Goal: Obtain resource: Download file/media

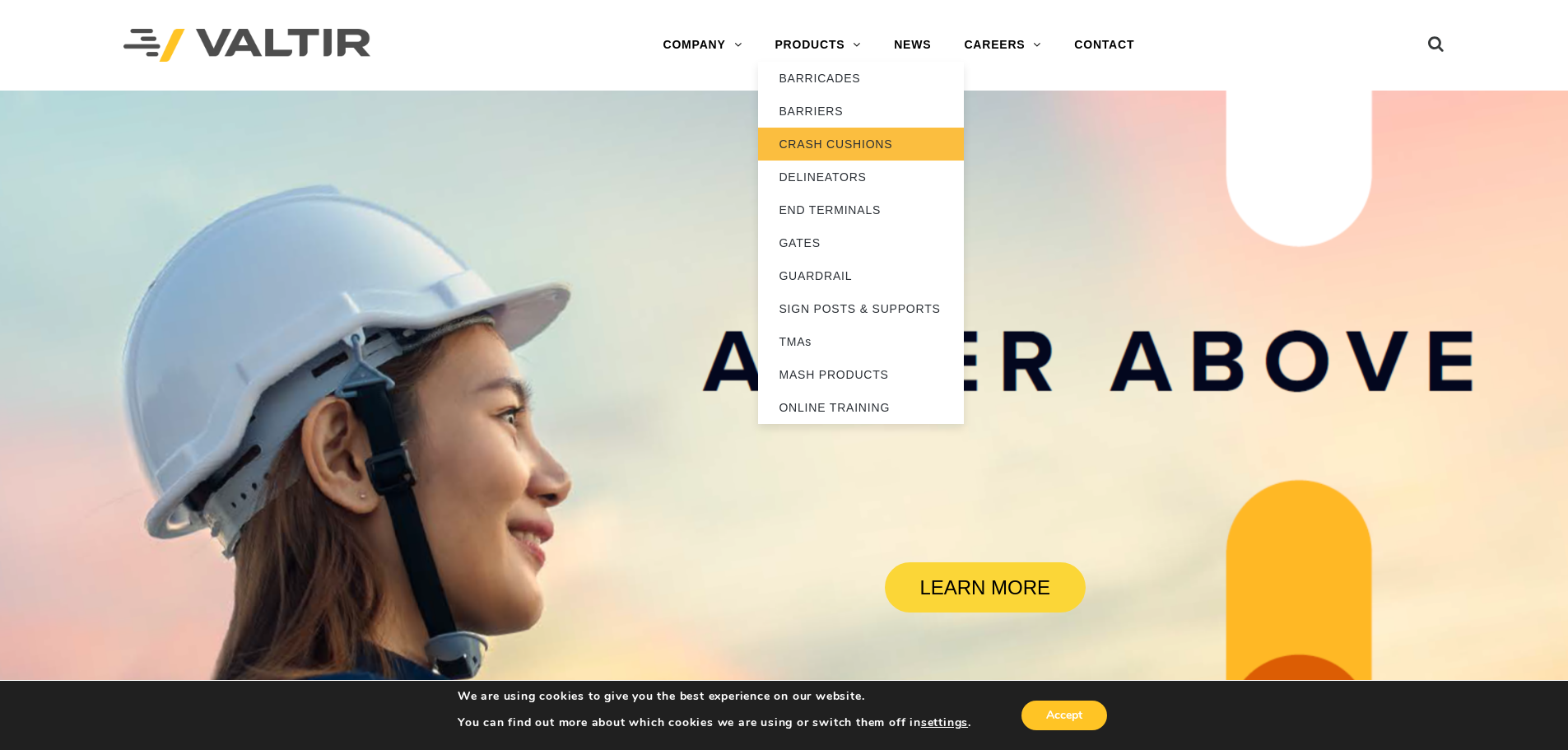
click at [837, 147] on link "CRASH CUSHIONS" at bounding box center [861, 144] width 206 height 33
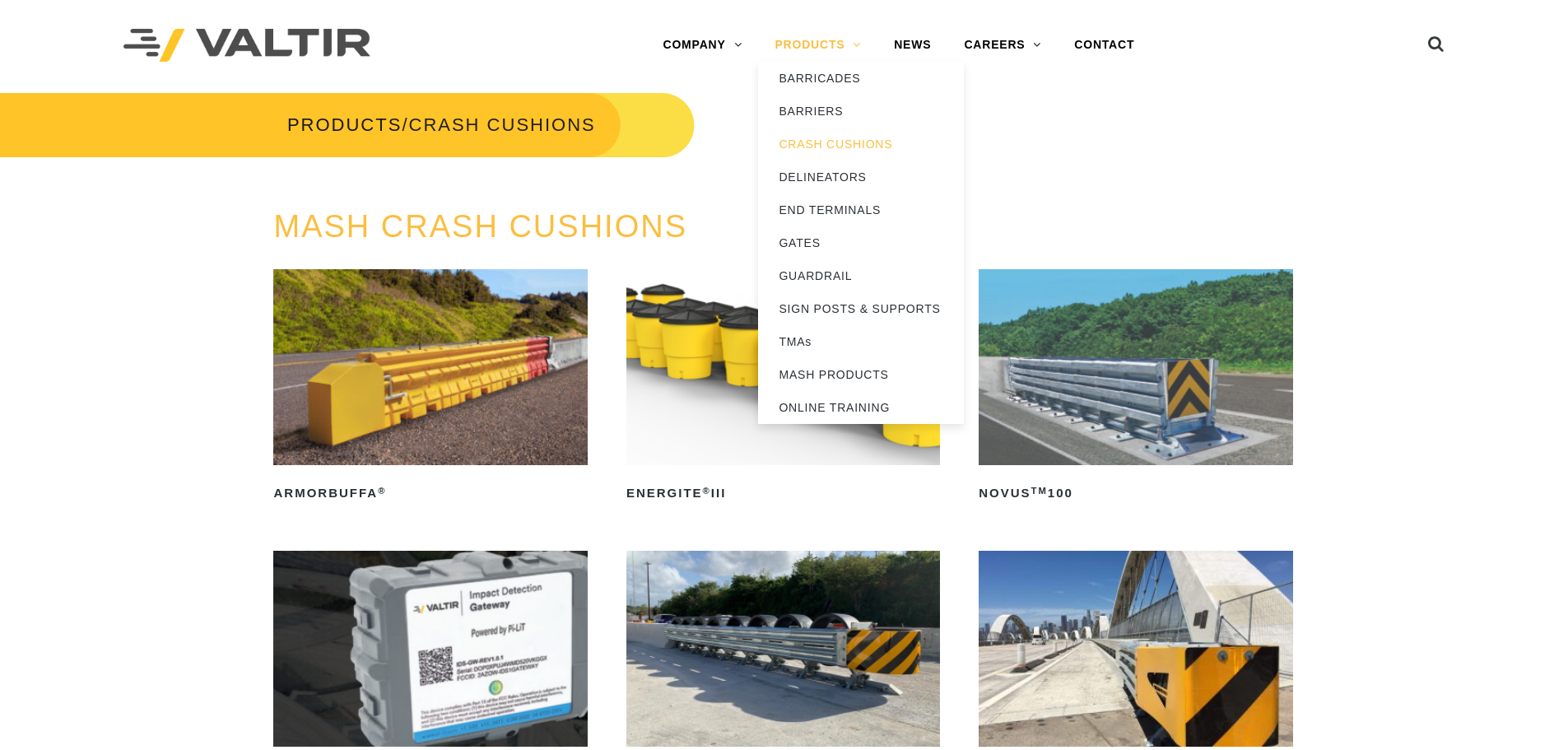
click at [804, 47] on link "PRODUCTS" at bounding box center [817, 46] width 119 height 33
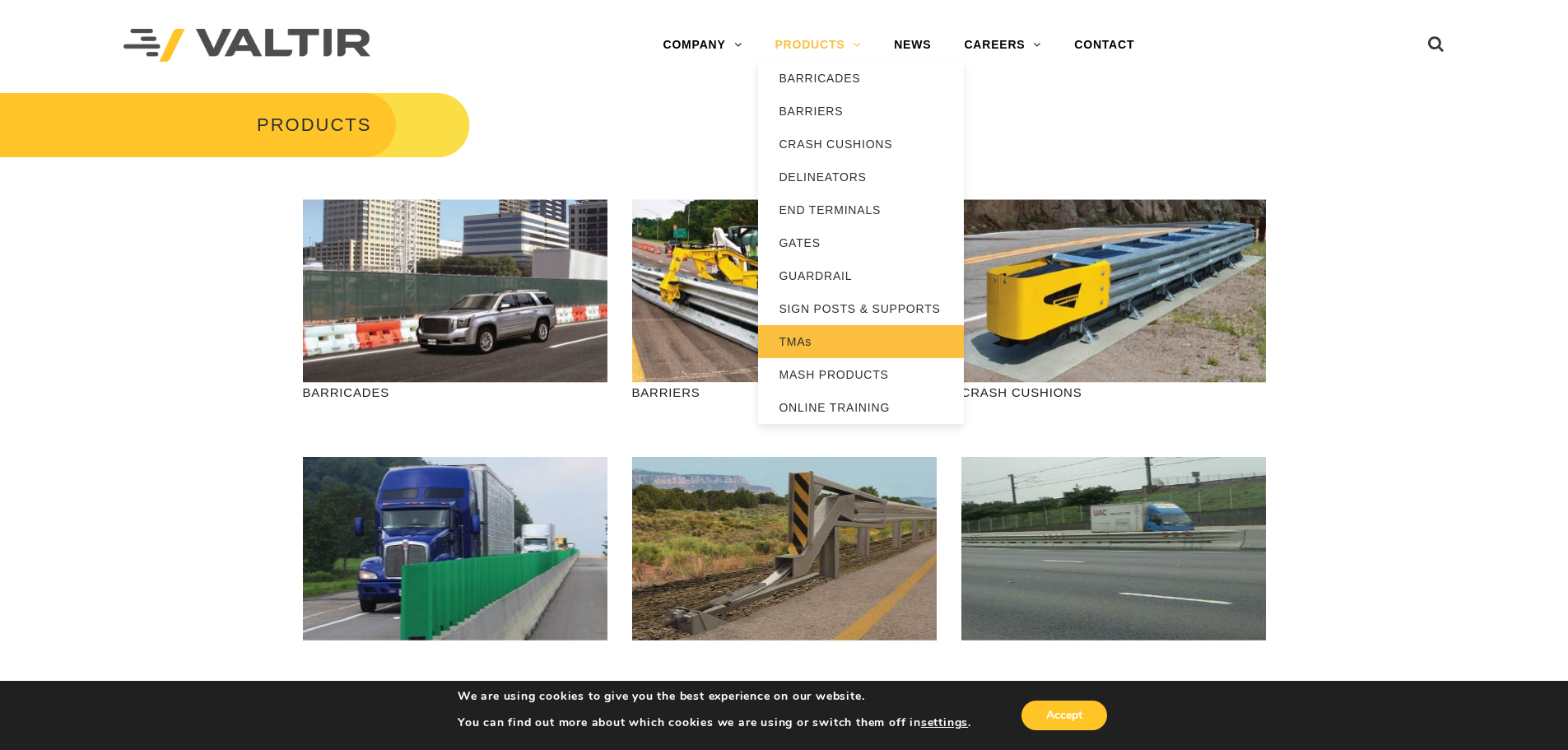
click at [856, 336] on link "TMAs" at bounding box center [861, 342] width 206 height 33
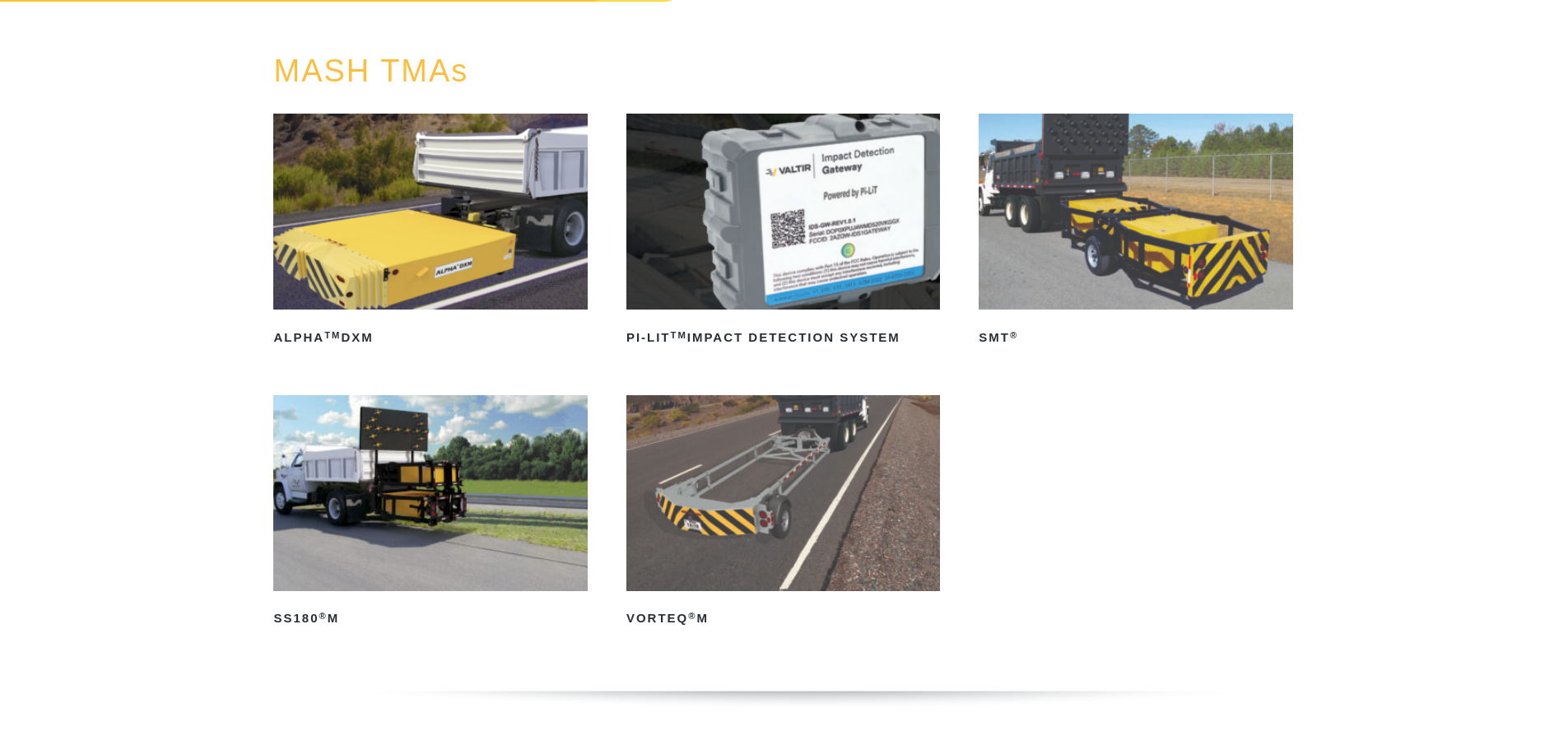
scroll to position [165, 0]
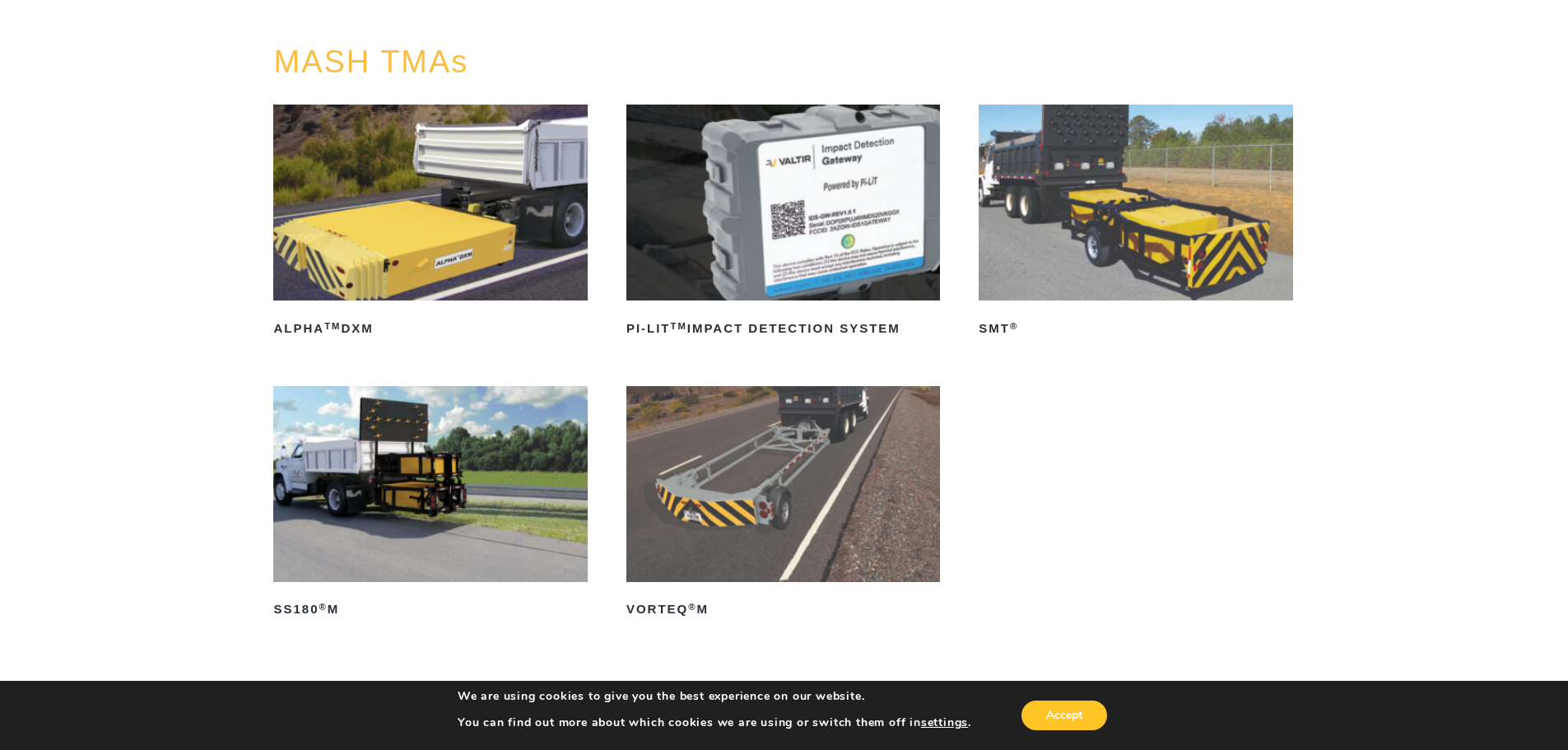
click at [815, 452] on img at bounding box center [782, 484] width 313 height 196
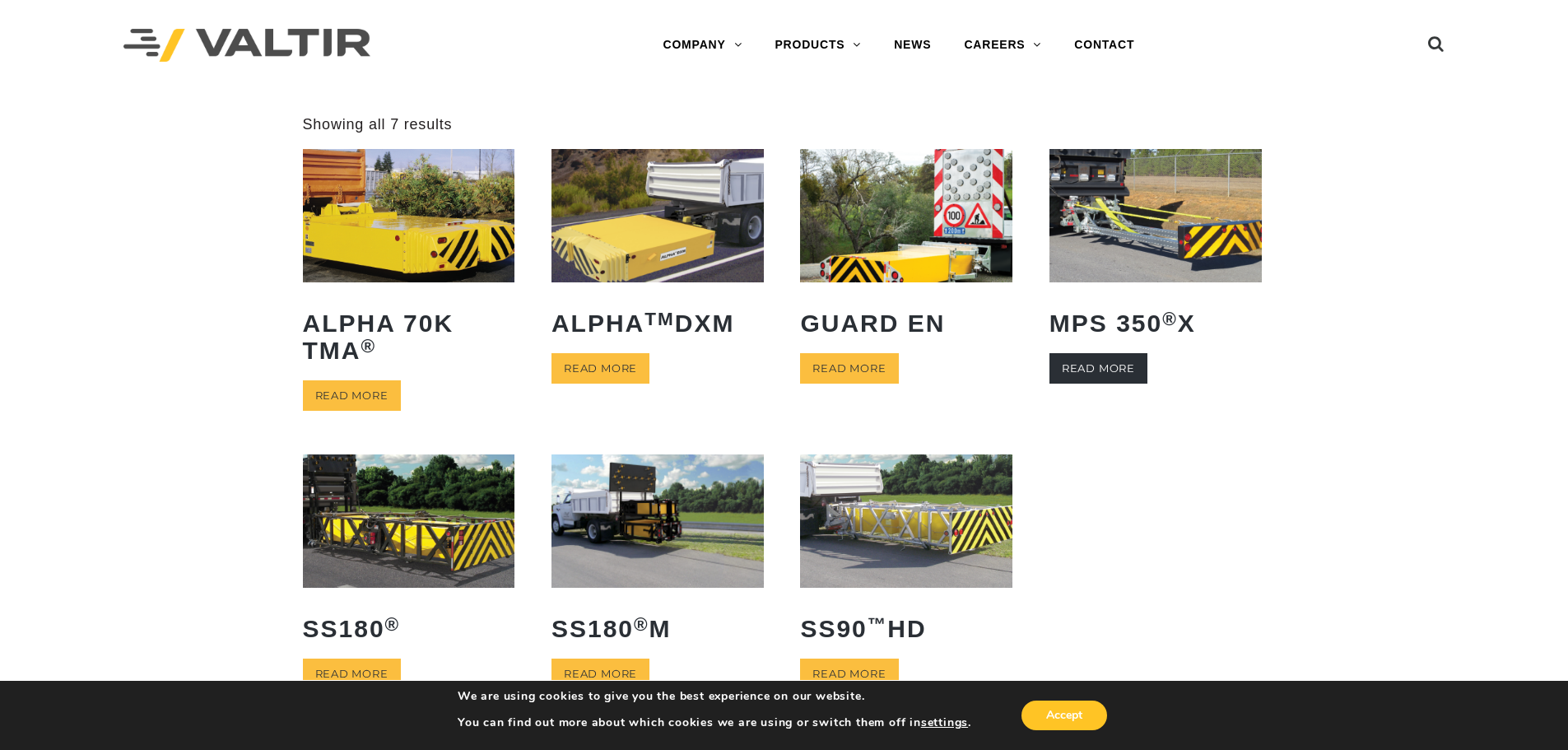
click at [1101, 371] on link "Read more" at bounding box center [1097, 368] width 98 height 30
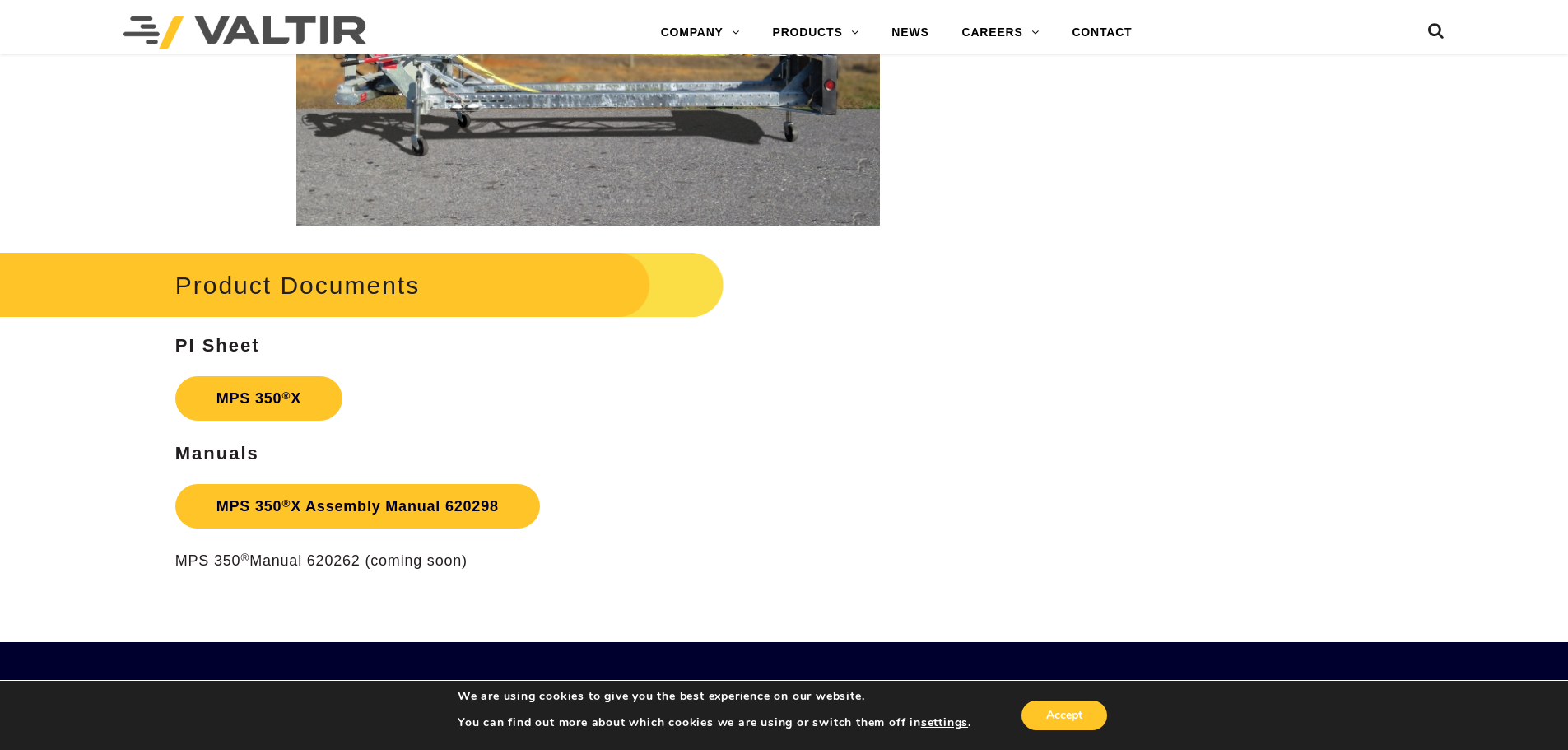
scroll to position [2716, 0]
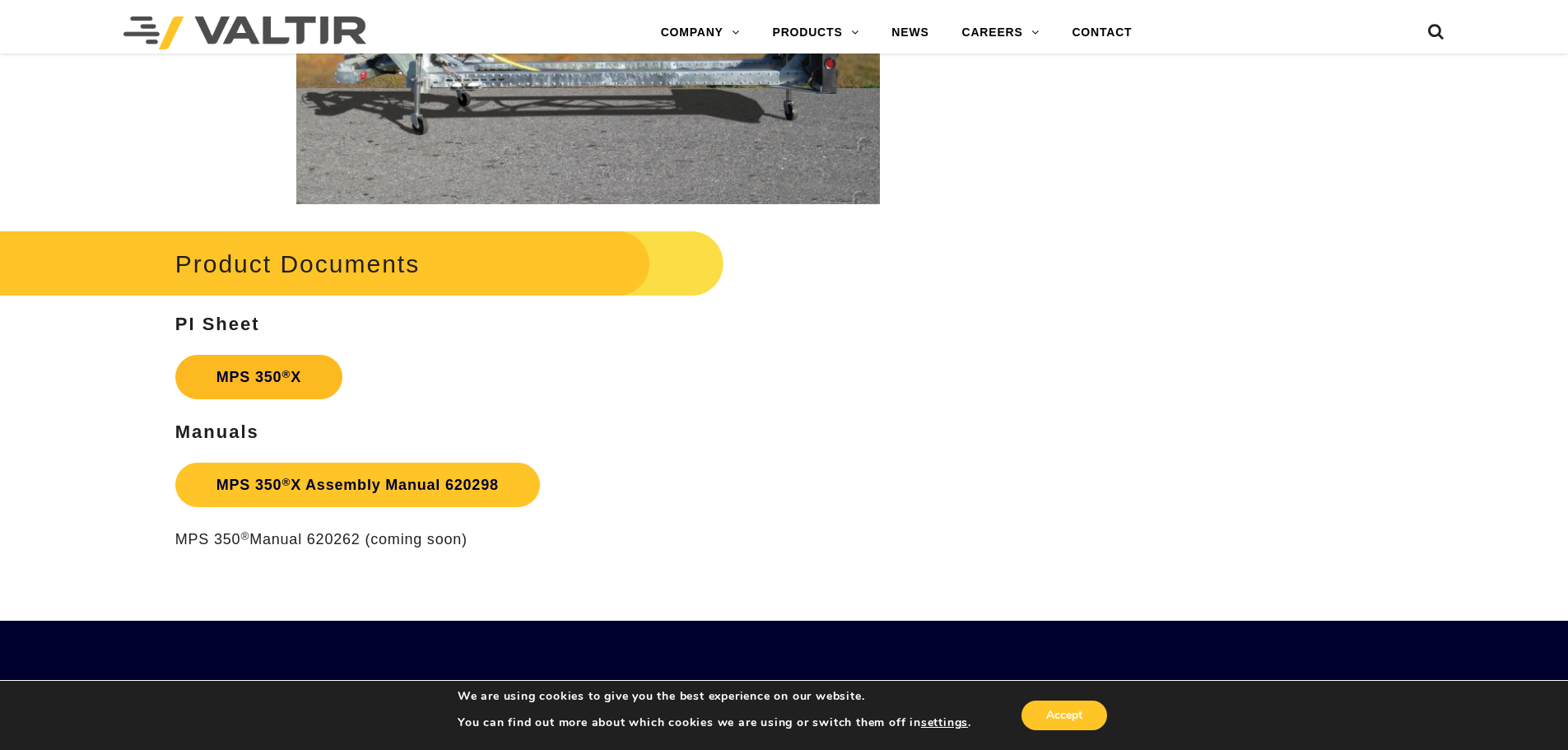
click at [289, 375] on sup "®" at bounding box center [285, 374] width 9 height 13
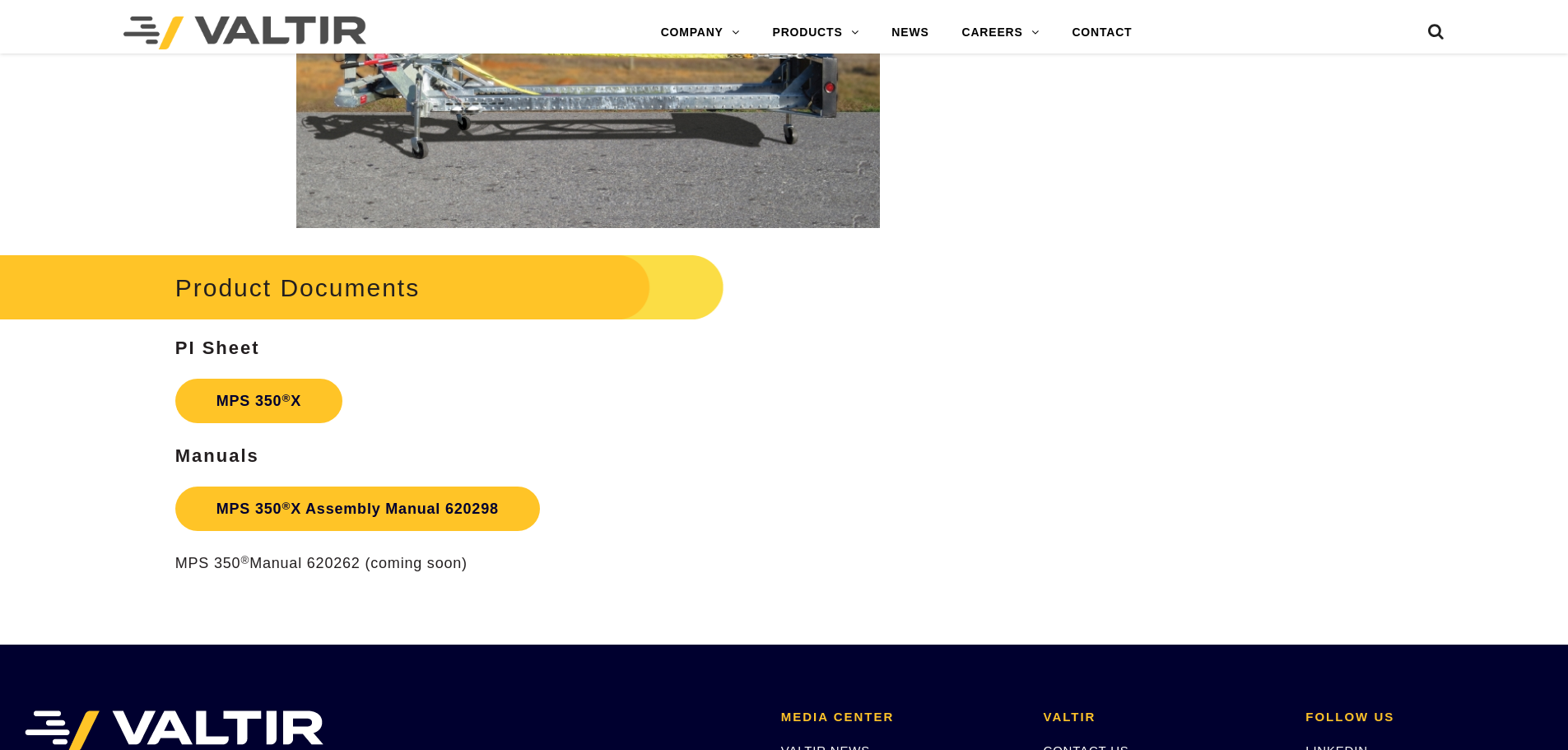
scroll to position [2716, 0]
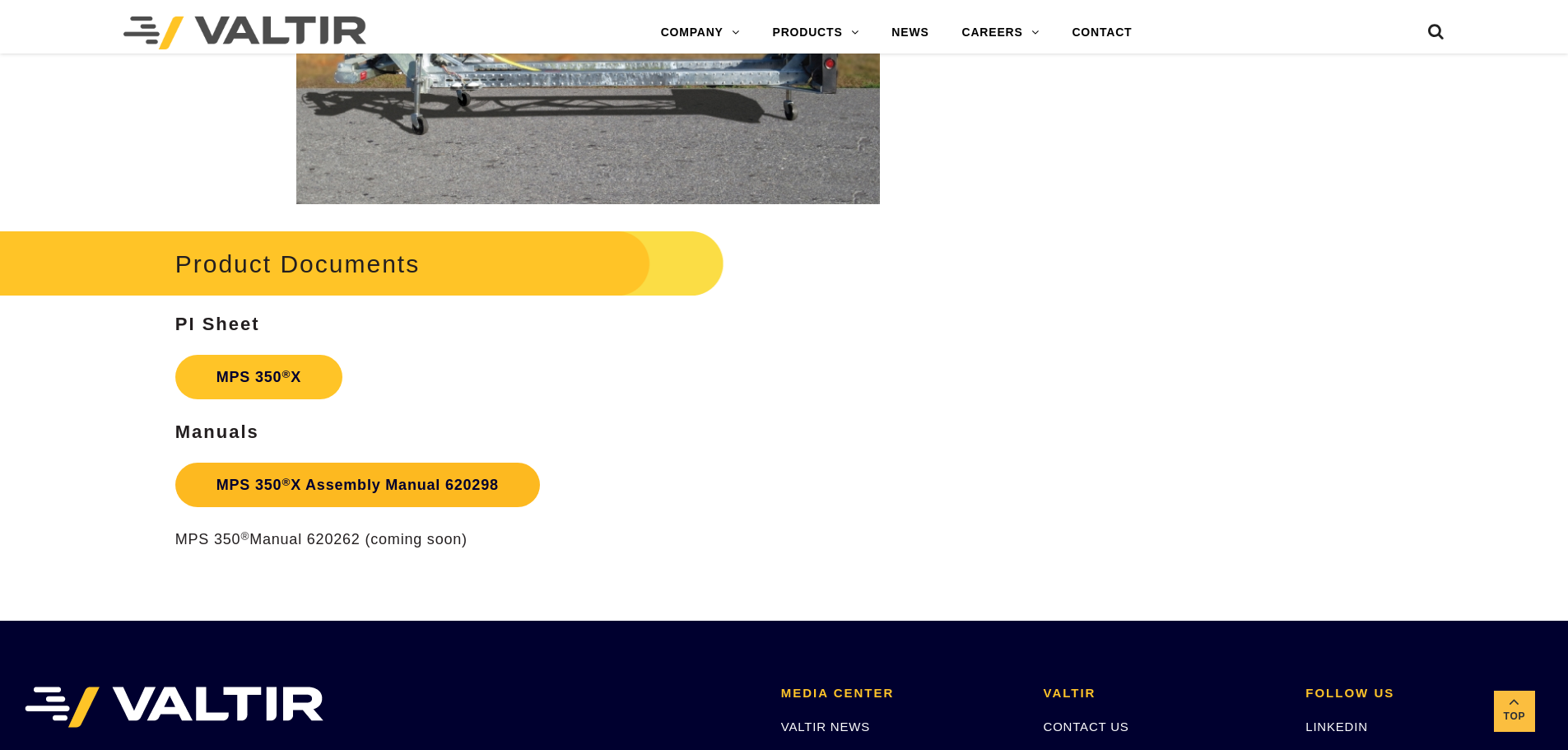
click at [333, 477] on link "MPS 350 ® X Assembly Manual 620298" at bounding box center [358, 485] width 365 height 45
